Goal: Task Accomplishment & Management: Complete application form

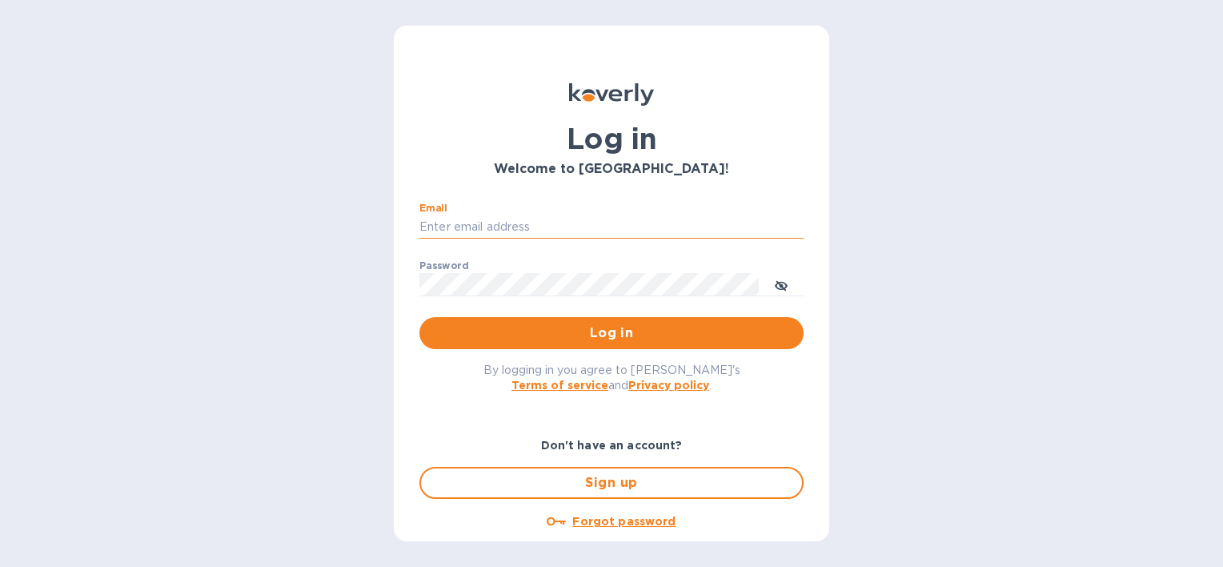
click at [512, 221] on input "Email" at bounding box center [611, 227] width 384 height 24
type input "[PERSON_NAME][EMAIL_ADDRESS][PERSON_NAME][DOMAIN_NAME]"
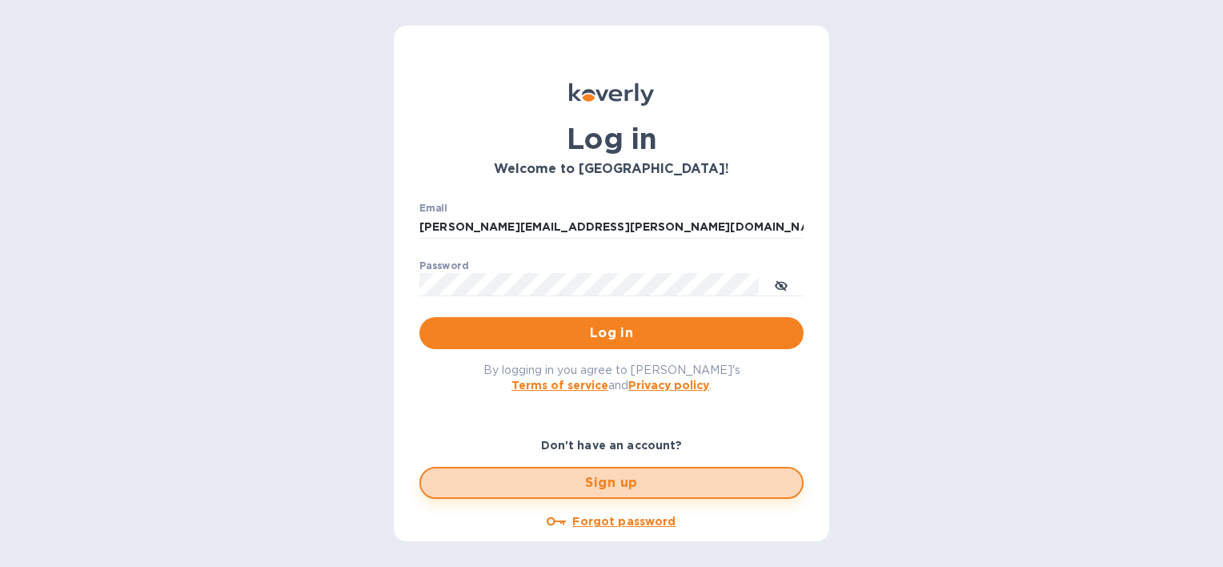
click at [623, 483] on span "Sign up" at bounding box center [611, 482] width 355 height 19
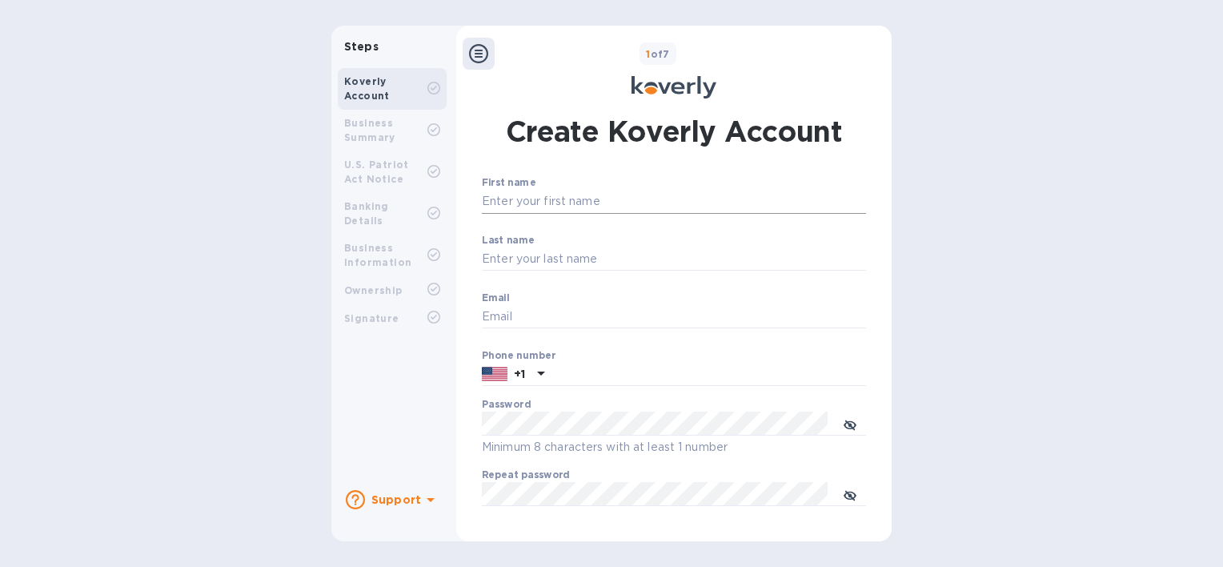
click at [625, 203] on input "First name" at bounding box center [674, 202] width 384 height 24
type input "[PERSON_NAME]"
type input "[PERSON_NAME][EMAIL_ADDRESS][PERSON_NAME][DOMAIN_NAME]"
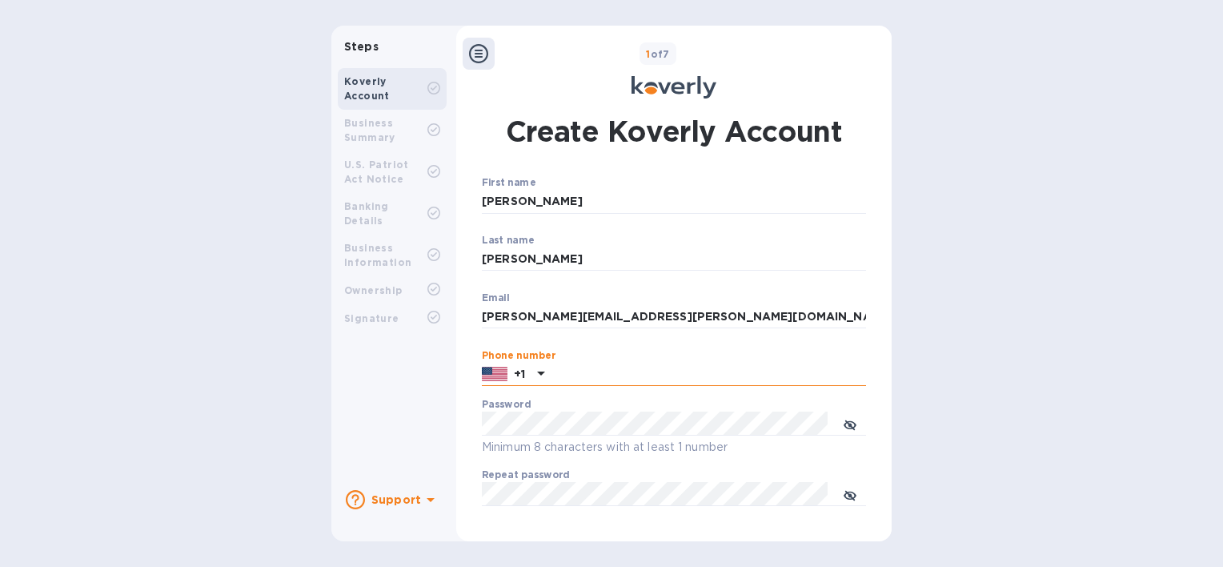
click at [588, 377] on input "text" at bounding box center [708, 375] width 315 height 24
type input "5"
type input "2035255196"
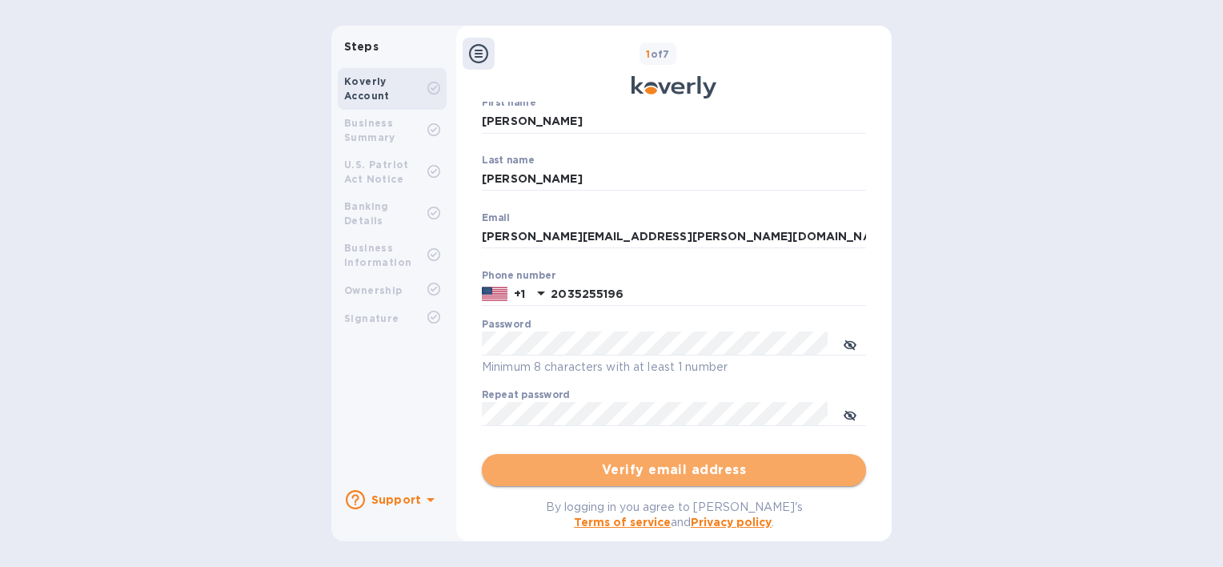
click at [708, 472] on span "Verify email address" at bounding box center [674, 469] width 359 height 19
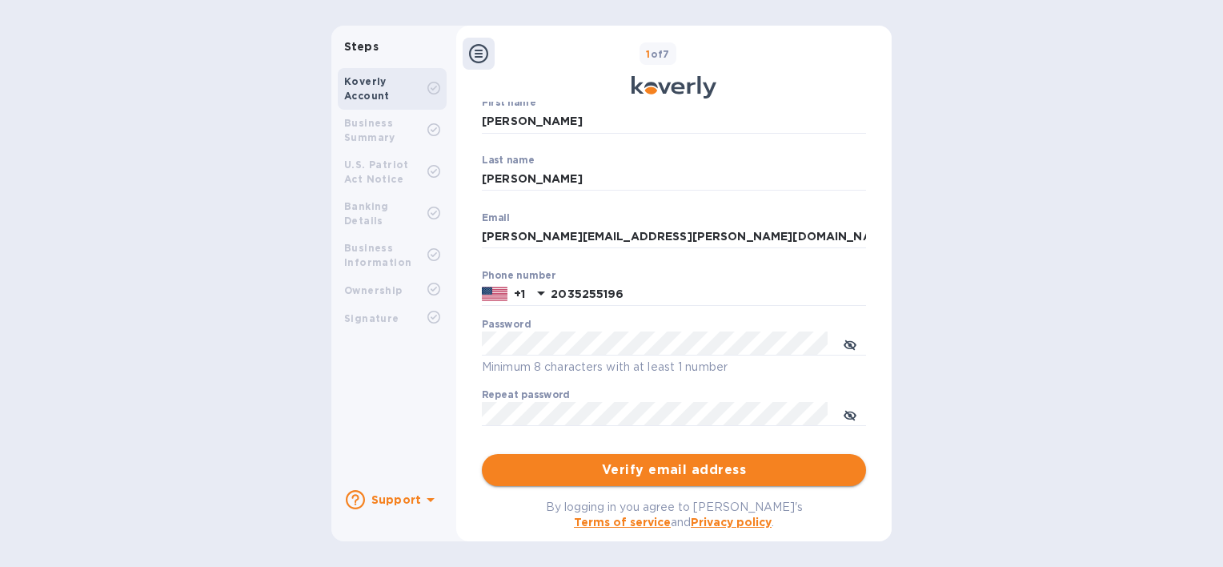
scroll to position [0, 0]
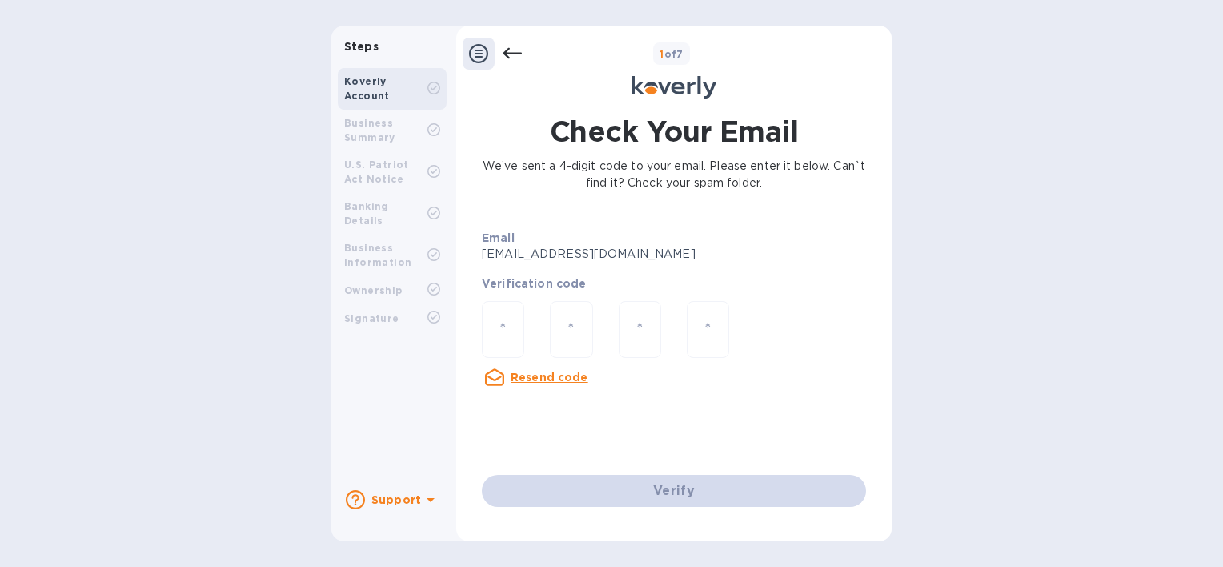
click at [509, 335] on input "number" at bounding box center [503, 330] width 15 height 30
type input "6"
type input "3"
type input "7"
type input "3"
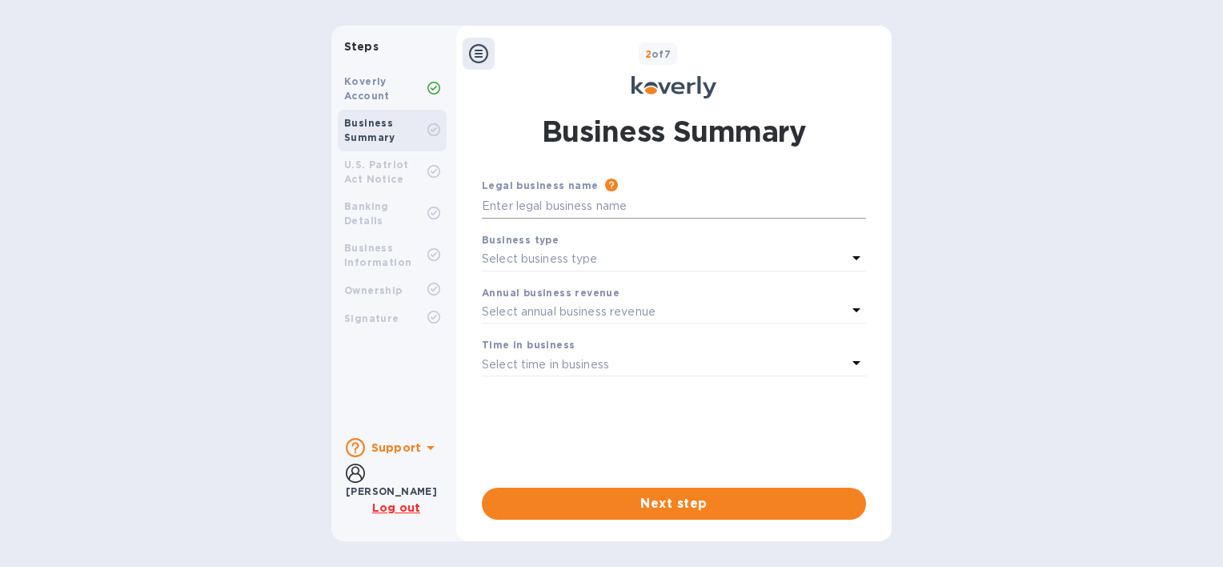
click at [612, 207] on input "text" at bounding box center [674, 207] width 384 height 24
type input "BIC USA Inc"
click at [853, 256] on icon at bounding box center [857, 258] width 8 height 4
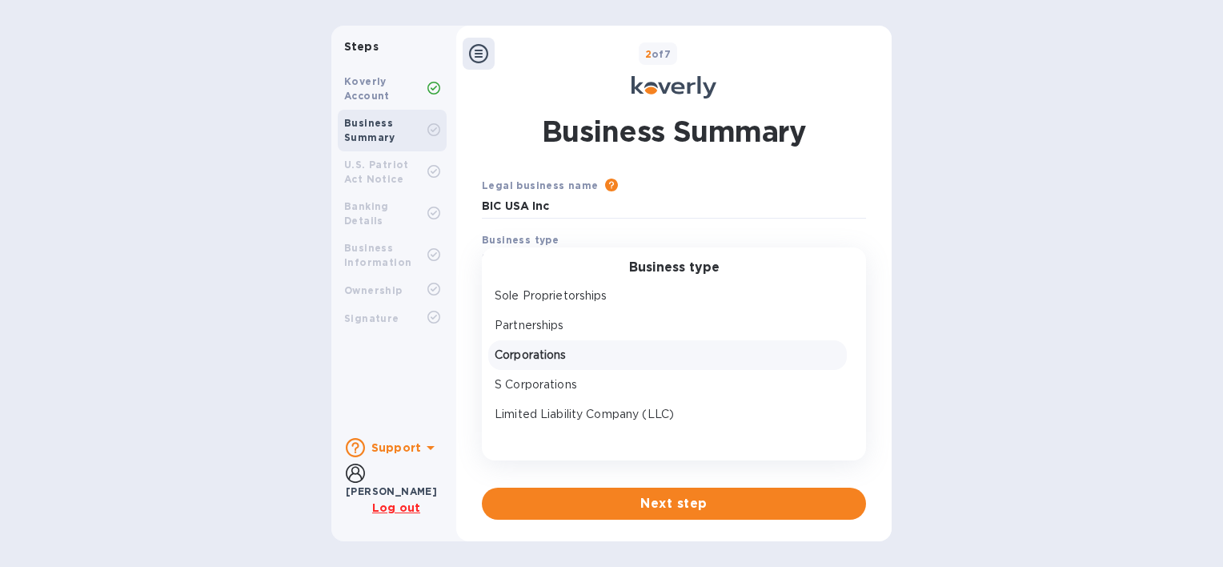
click at [554, 359] on p "Corporations" at bounding box center [668, 355] width 346 height 17
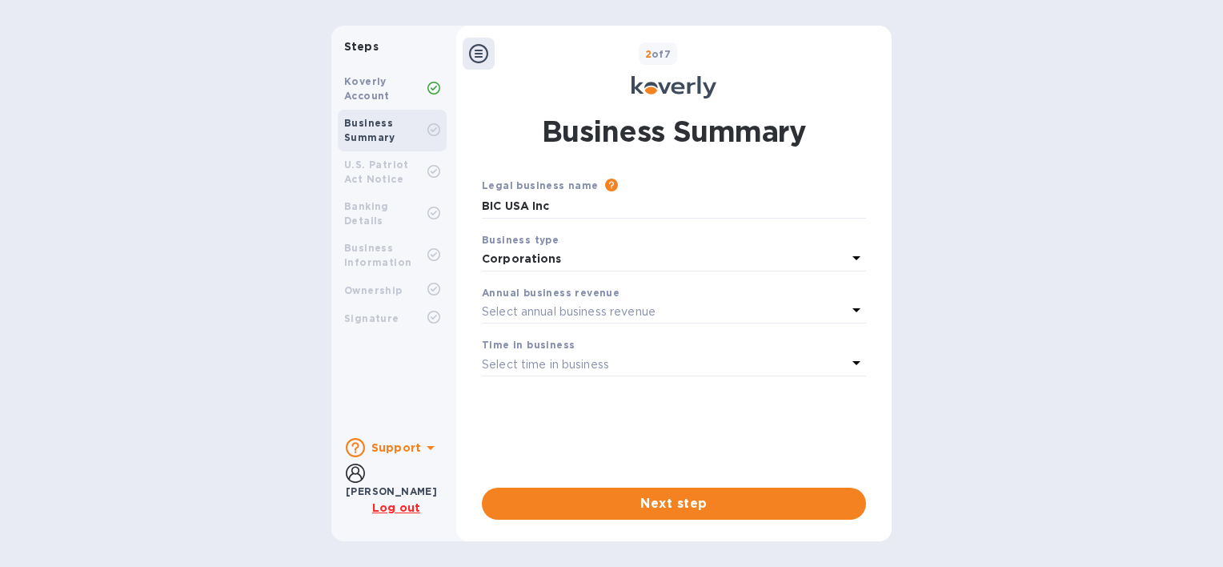
click at [849, 307] on icon at bounding box center [856, 309] width 19 height 19
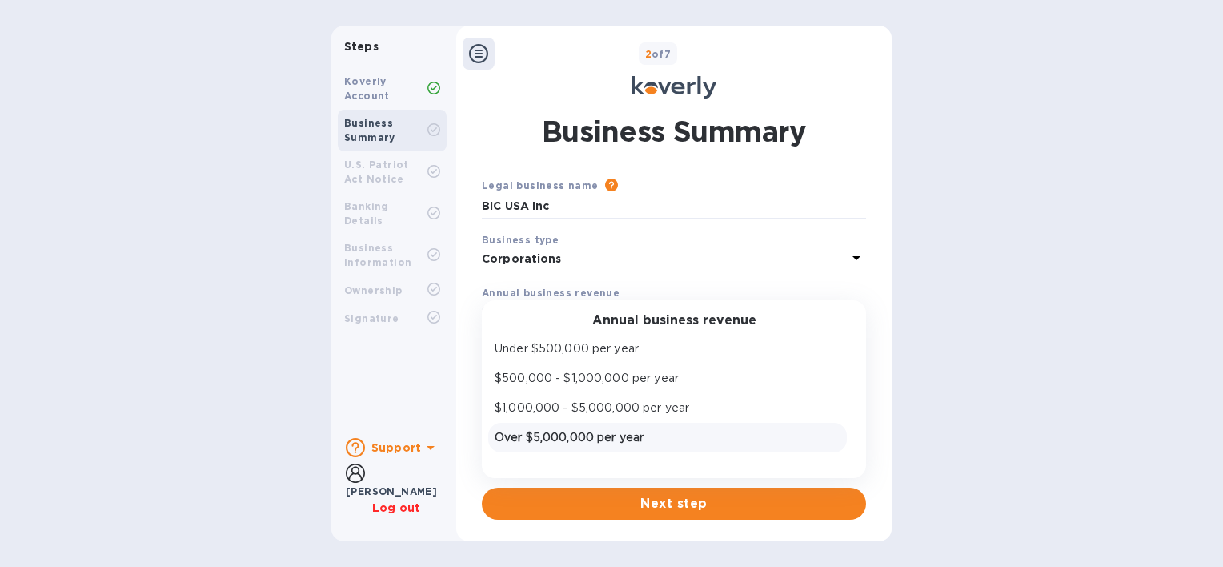
click at [620, 438] on p "Over $5,000,000 per year" at bounding box center [668, 437] width 346 height 17
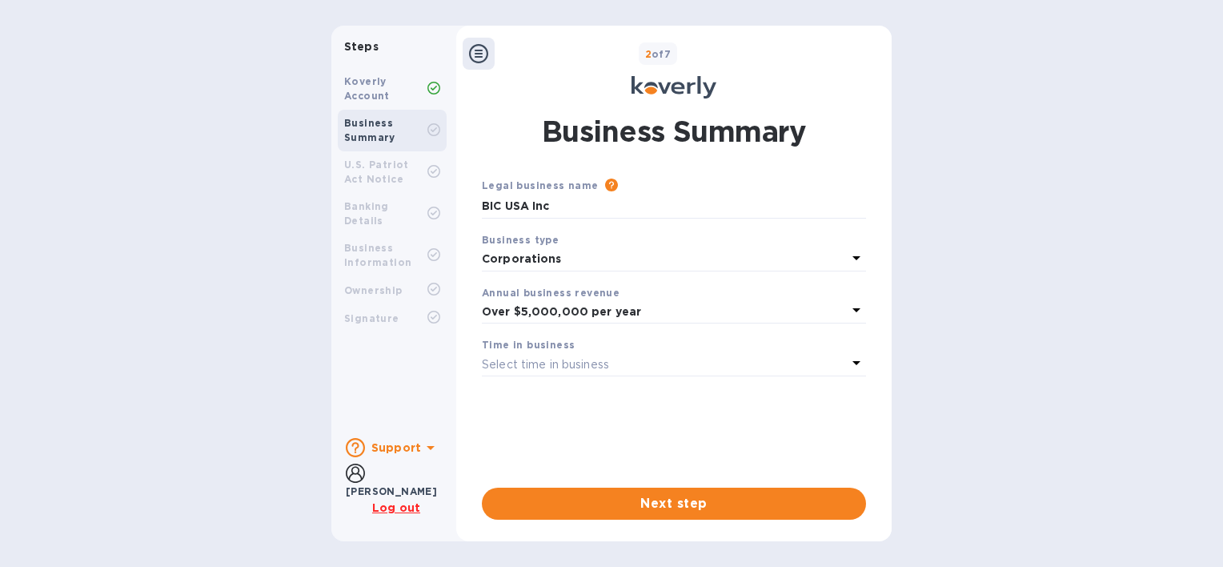
click at [849, 359] on icon at bounding box center [856, 362] width 19 height 19
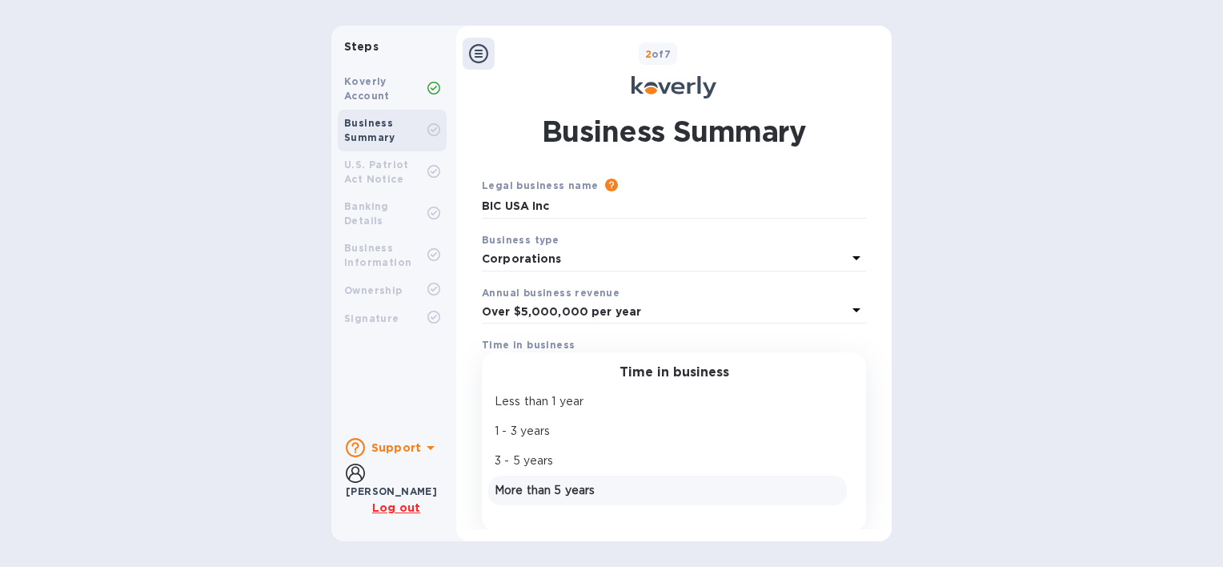
click at [576, 488] on p "More than 5 years" at bounding box center [668, 490] width 346 height 17
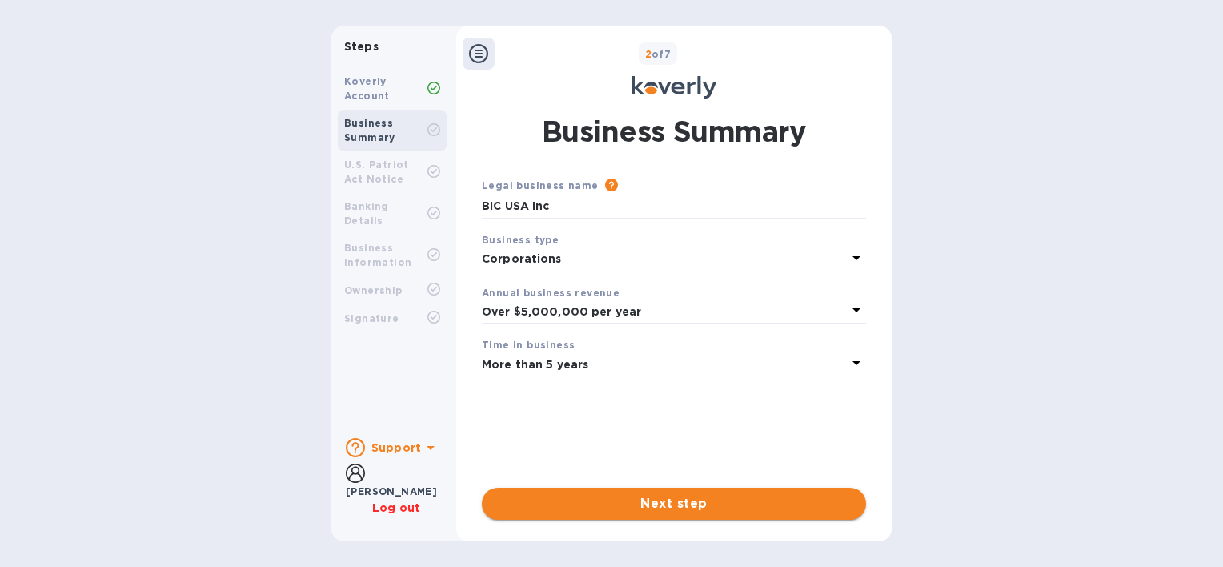
click at [732, 500] on span "Next step" at bounding box center [674, 503] width 359 height 19
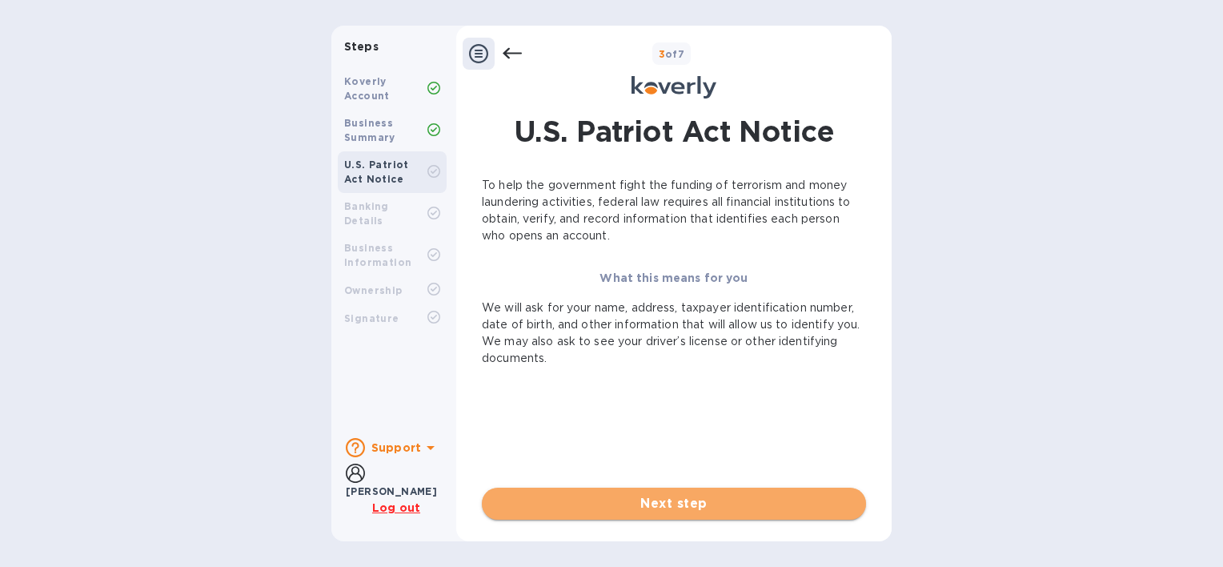
click at [681, 495] on span "Next step" at bounding box center [674, 503] width 359 height 19
